Goal: Transaction & Acquisition: Book appointment/travel/reservation

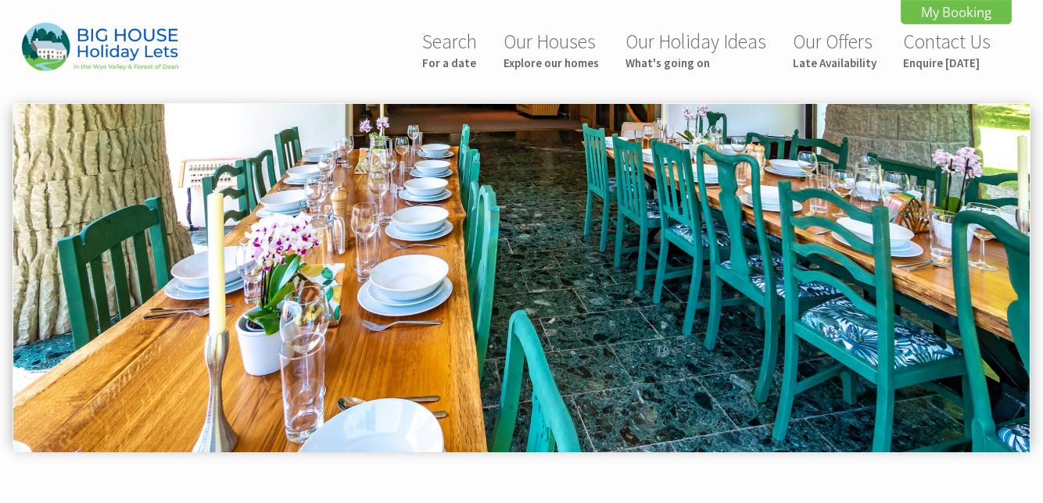
scroll to position [489, 0]
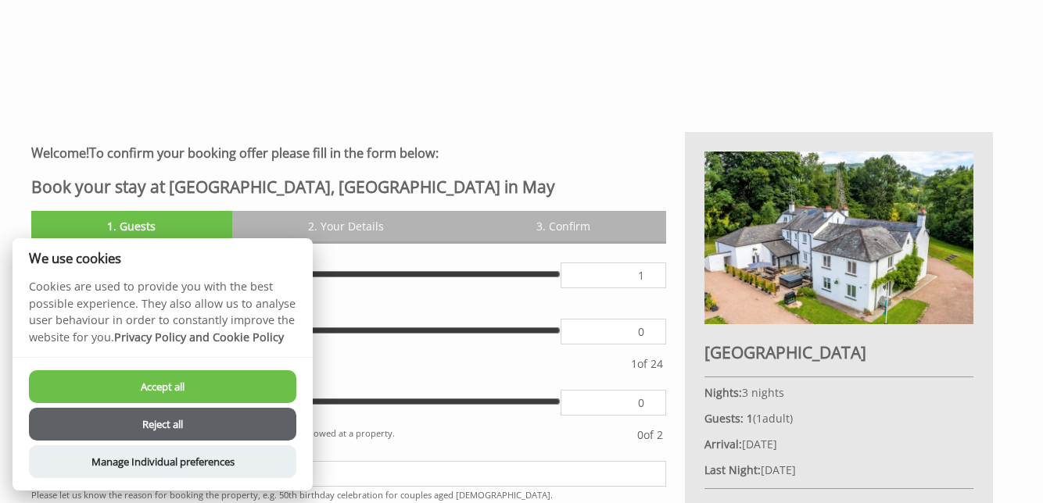
click at [237, 380] on button "Accept all" at bounding box center [162, 387] width 267 height 33
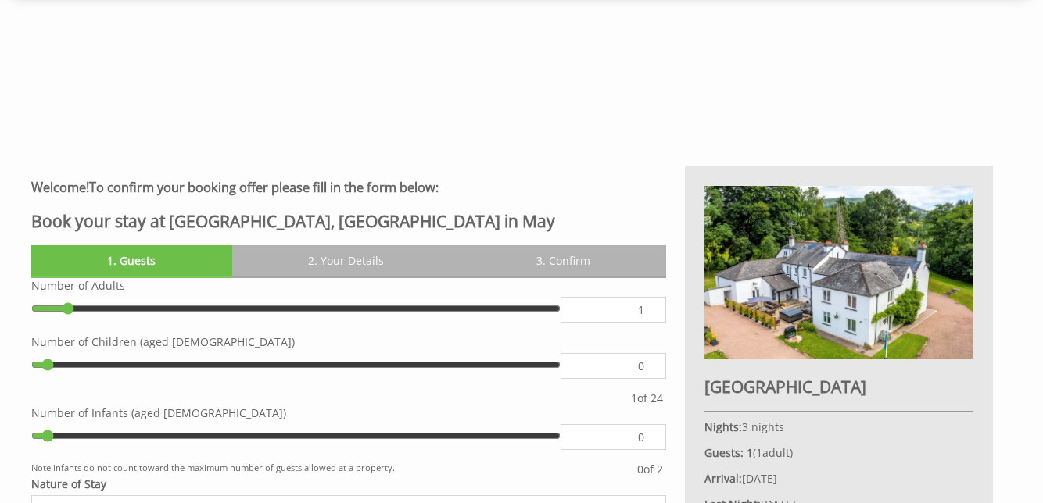
scroll to position [458, 0]
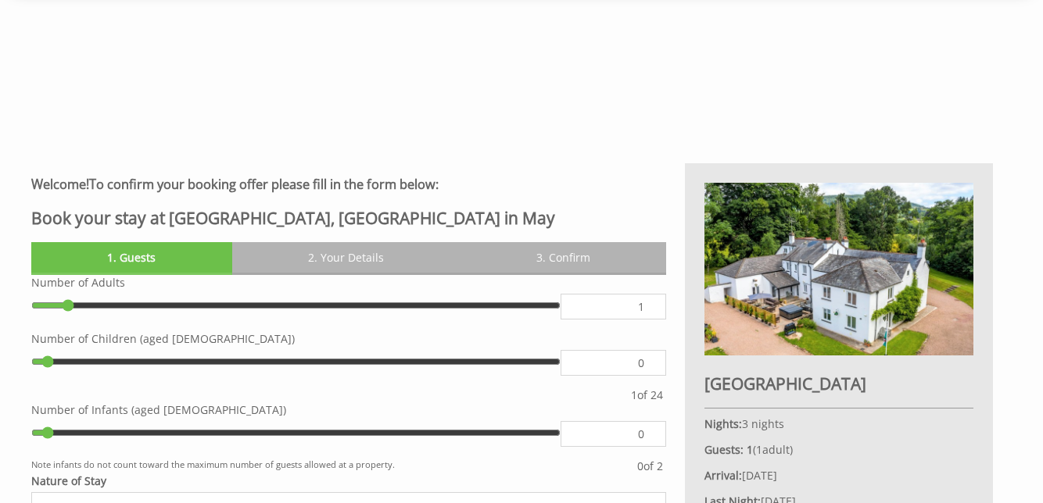
type input "2"
type input "3"
type input "4"
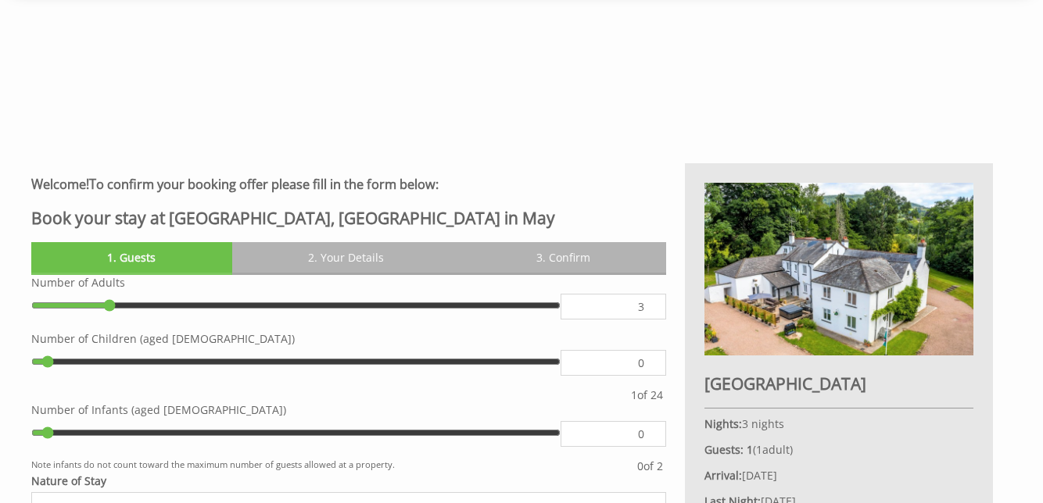
type input "4"
type input "5"
type input "6"
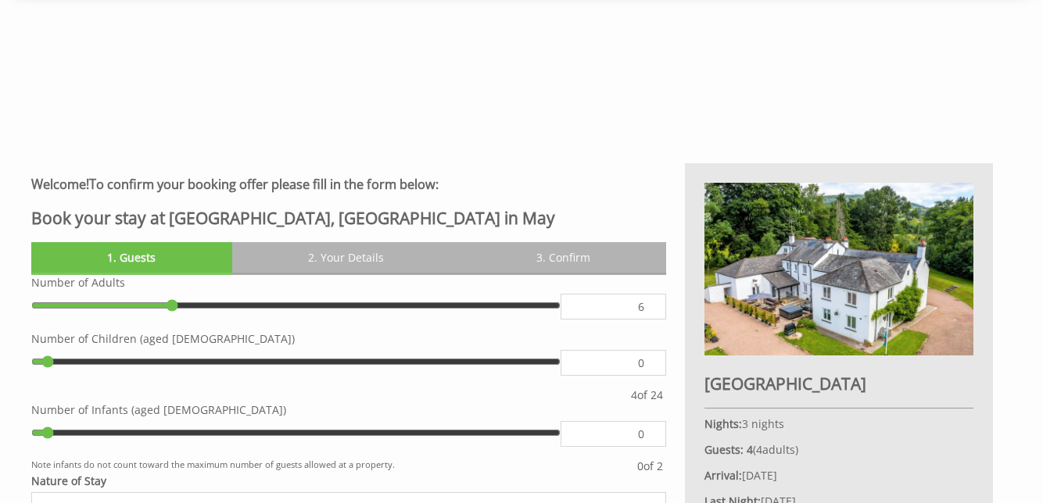
type input "7"
type input "8"
type input "9"
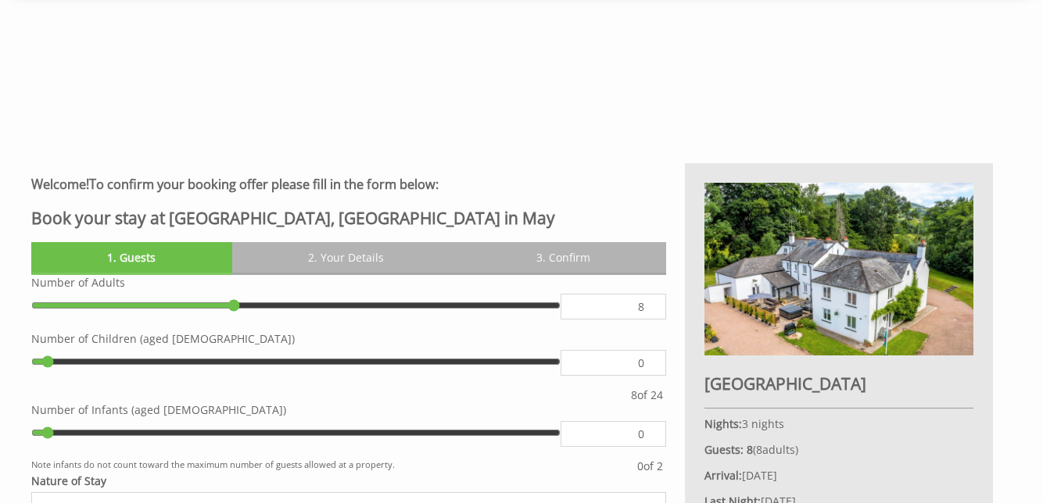
type input "9"
type input "10"
type input "11"
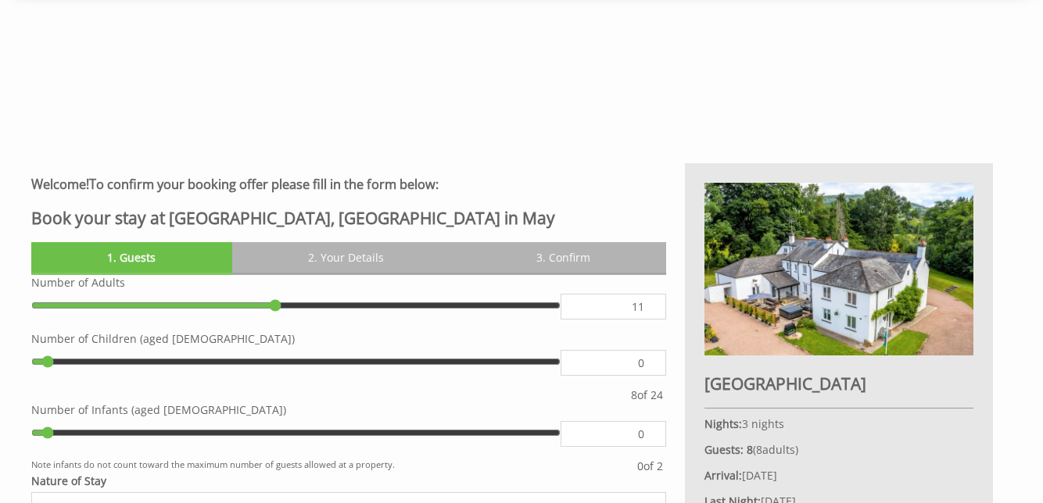
type input "12"
type input "13"
type input "14"
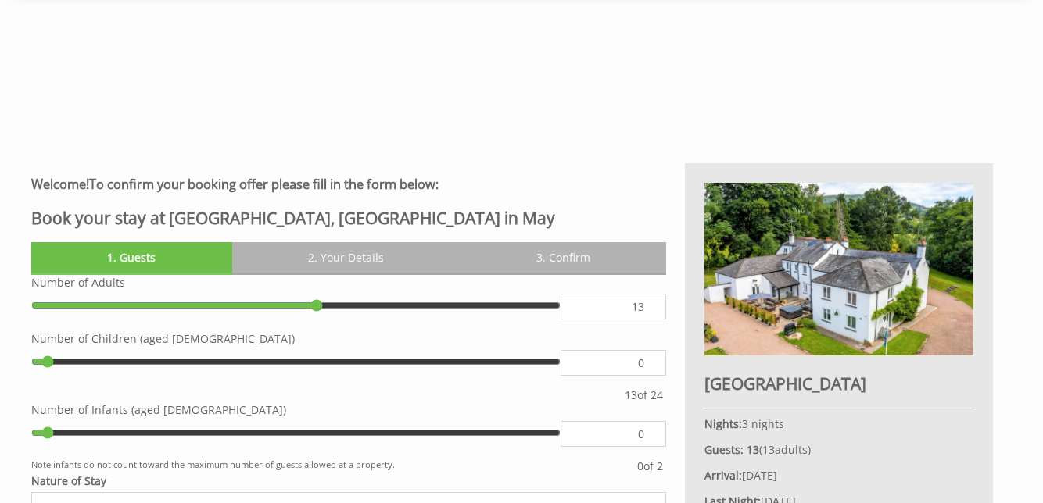
type input "14"
type input "15"
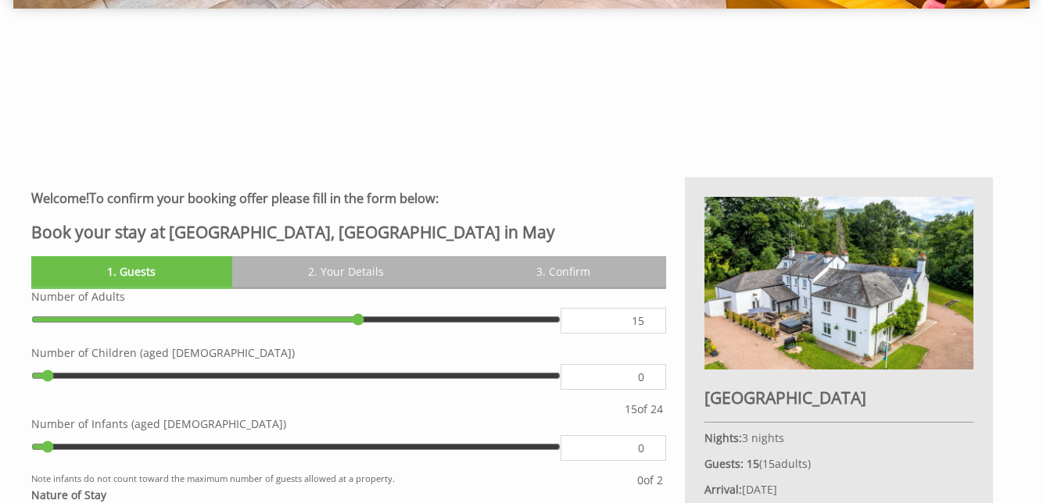
scroll to position [446, 0]
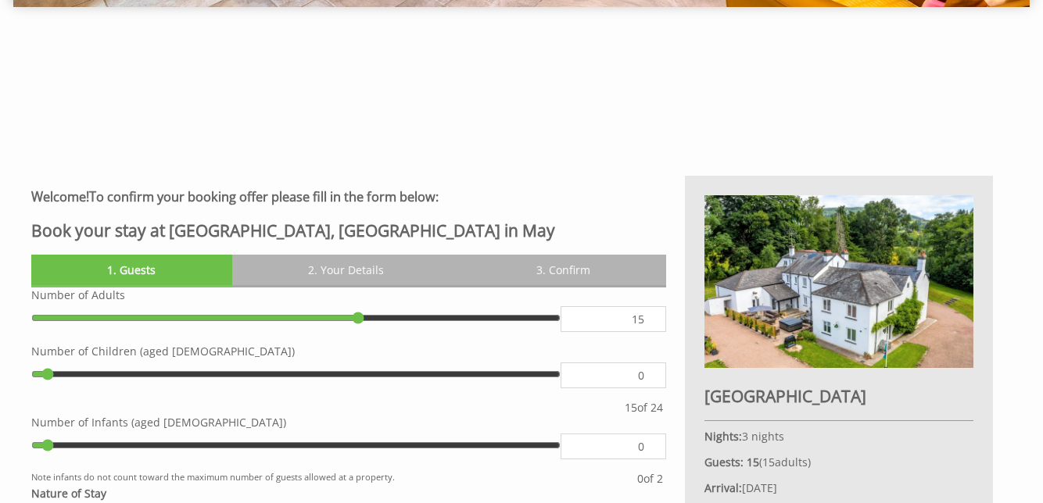
type input "1"
type input "2"
type input "3"
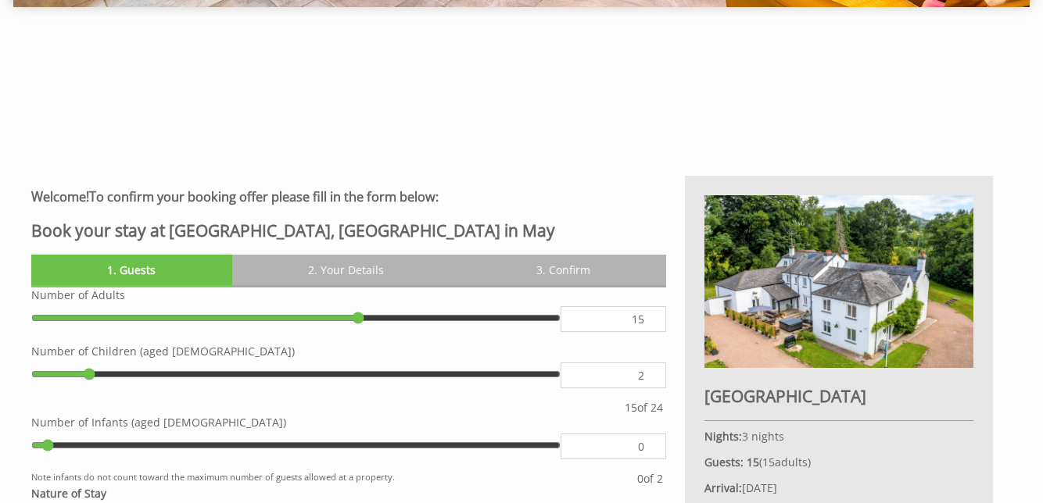
type input "3"
type input "4"
type input "5"
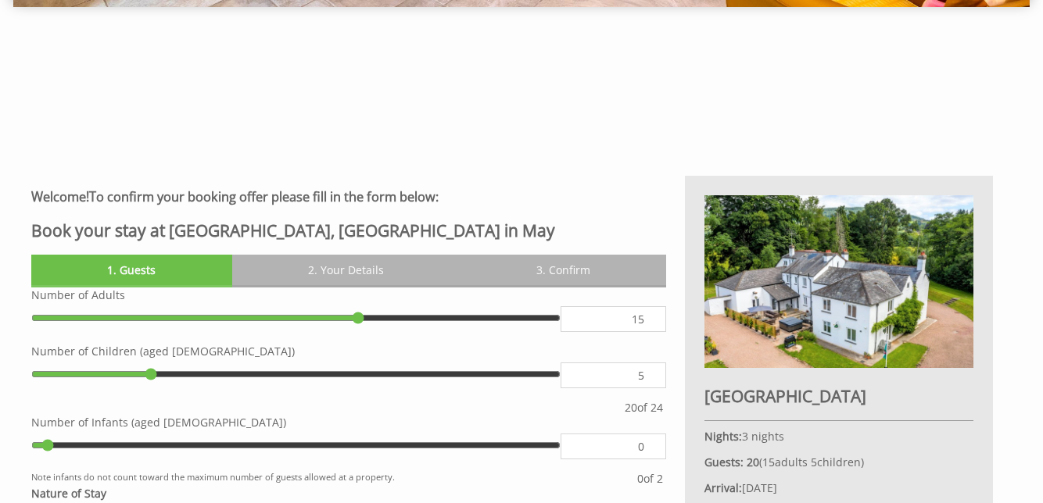
type input "5"
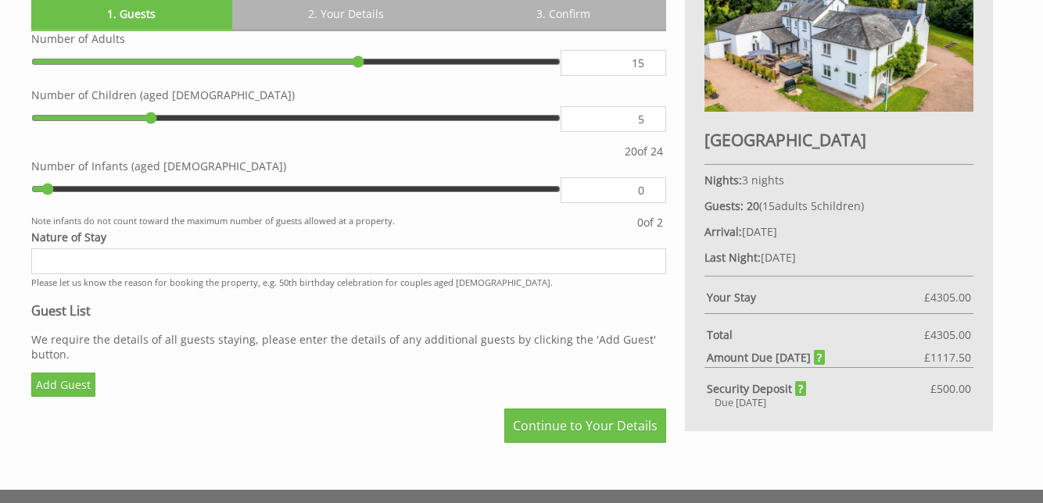
scroll to position [705, 0]
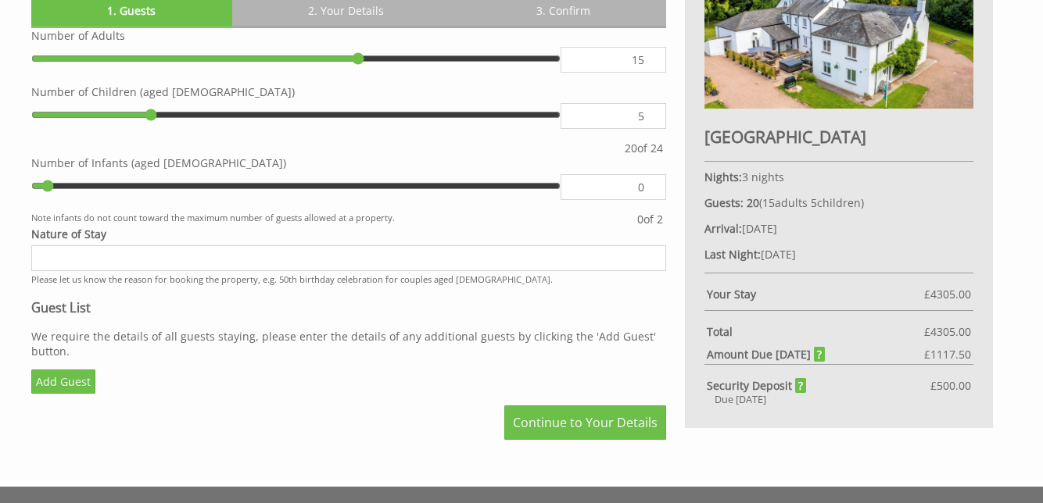
click at [199, 257] on input "Nature of Stay" at bounding box center [348, 258] width 635 height 26
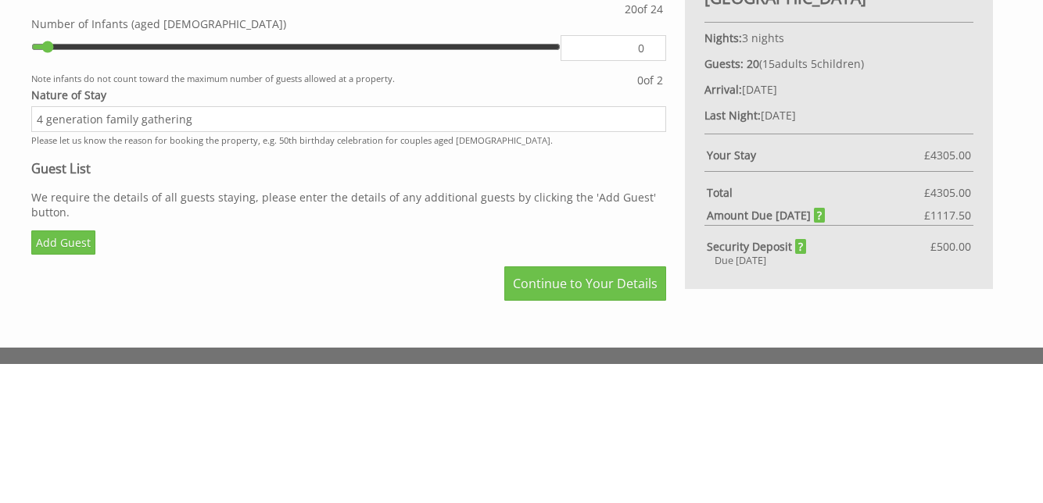
scroll to position [704, 0]
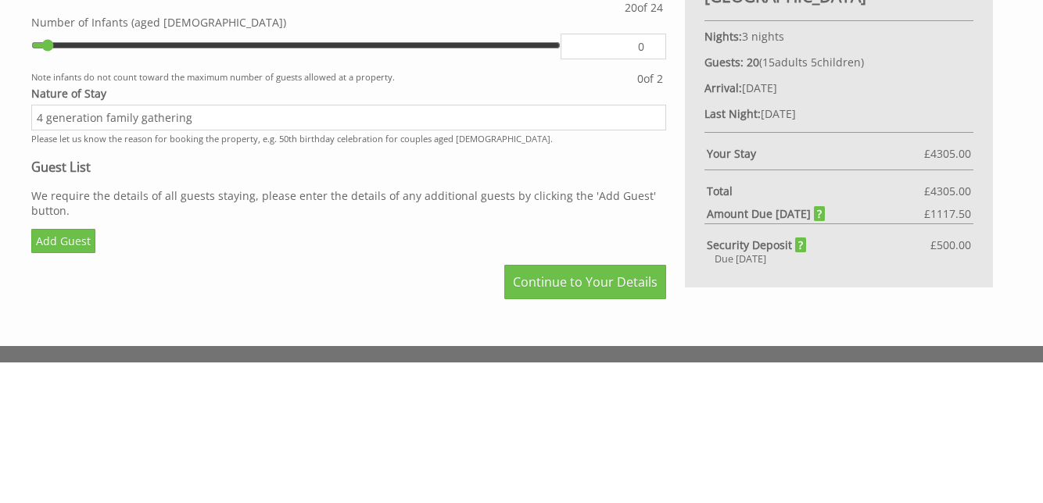
type input "4 generation family gathering"
click at [62, 377] on link "Add Guest" at bounding box center [63, 383] width 64 height 24
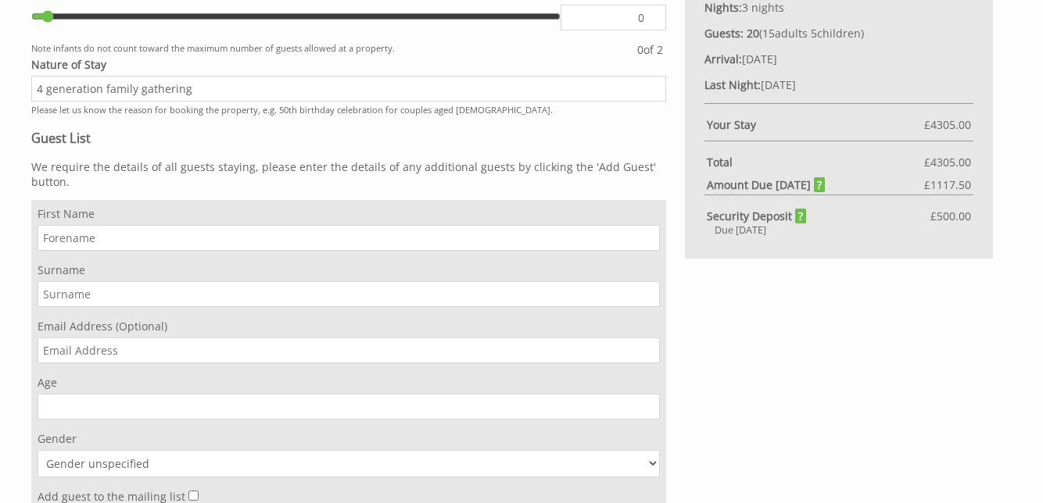
scroll to position [875, 0]
